Goal: Navigation & Orientation: Find specific page/section

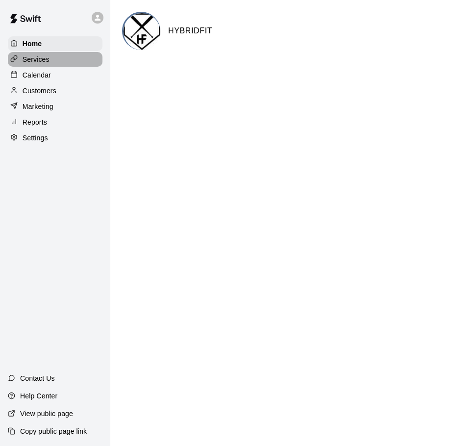
click at [48, 62] on p "Services" at bounding box center [36, 59] width 27 height 10
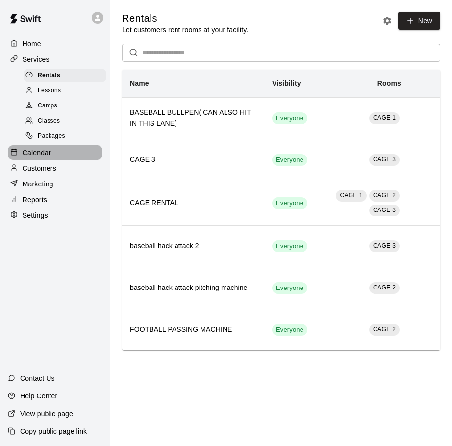
click at [45, 160] on div "Calendar" at bounding box center [55, 152] width 95 height 15
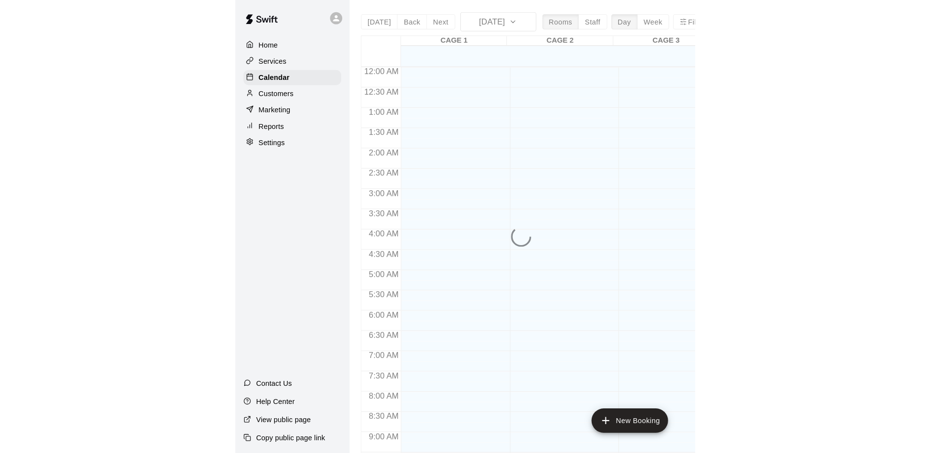
scroll to position [437, 0]
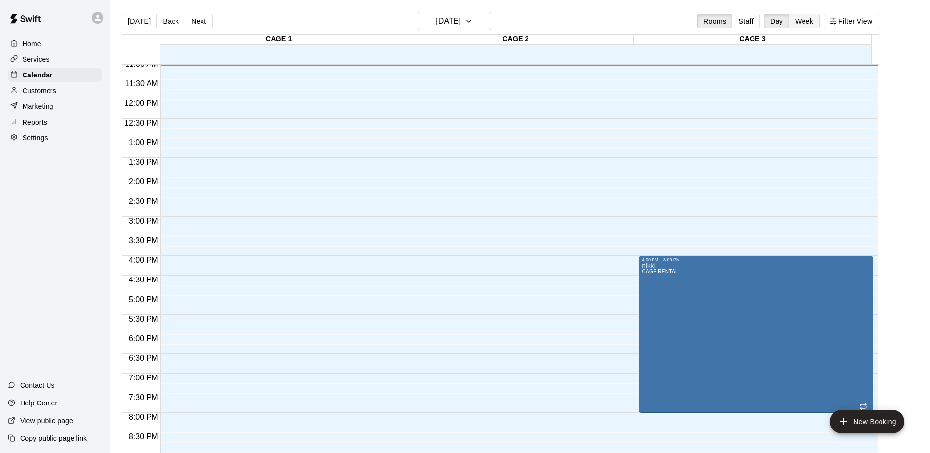
click at [452, 19] on button "Week" at bounding box center [804, 21] width 31 height 15
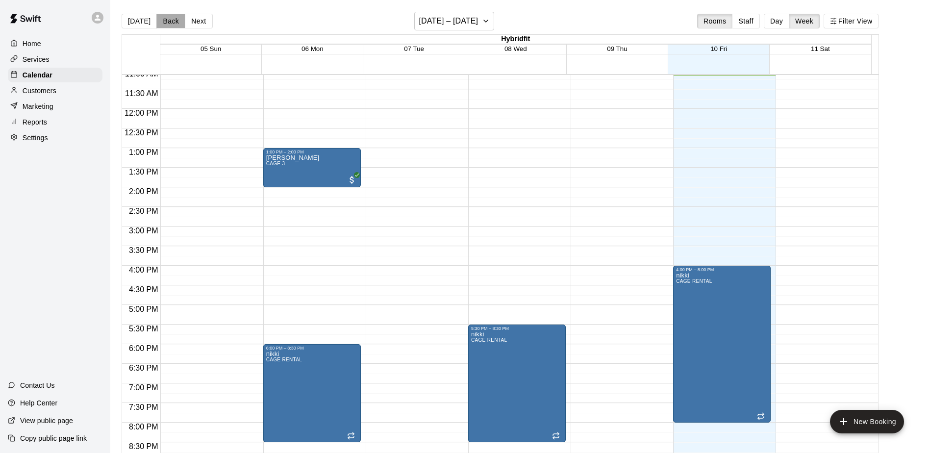
click at [172, 22] on button "Back" at bounding box center [170, 21] width 29 height 15
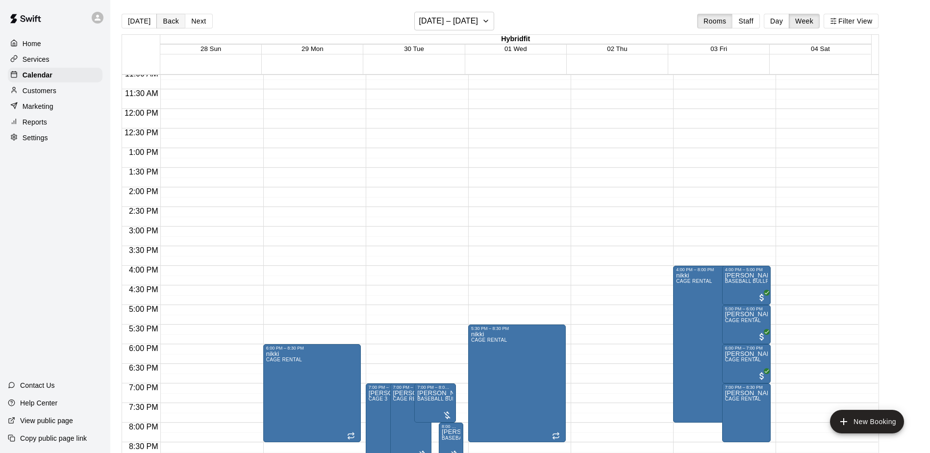
click at [170, 23] on button "Back" at bounding box center [170, 21] width 29 height 15
